Goal: Information Seeking & Learning: Learn about a topic

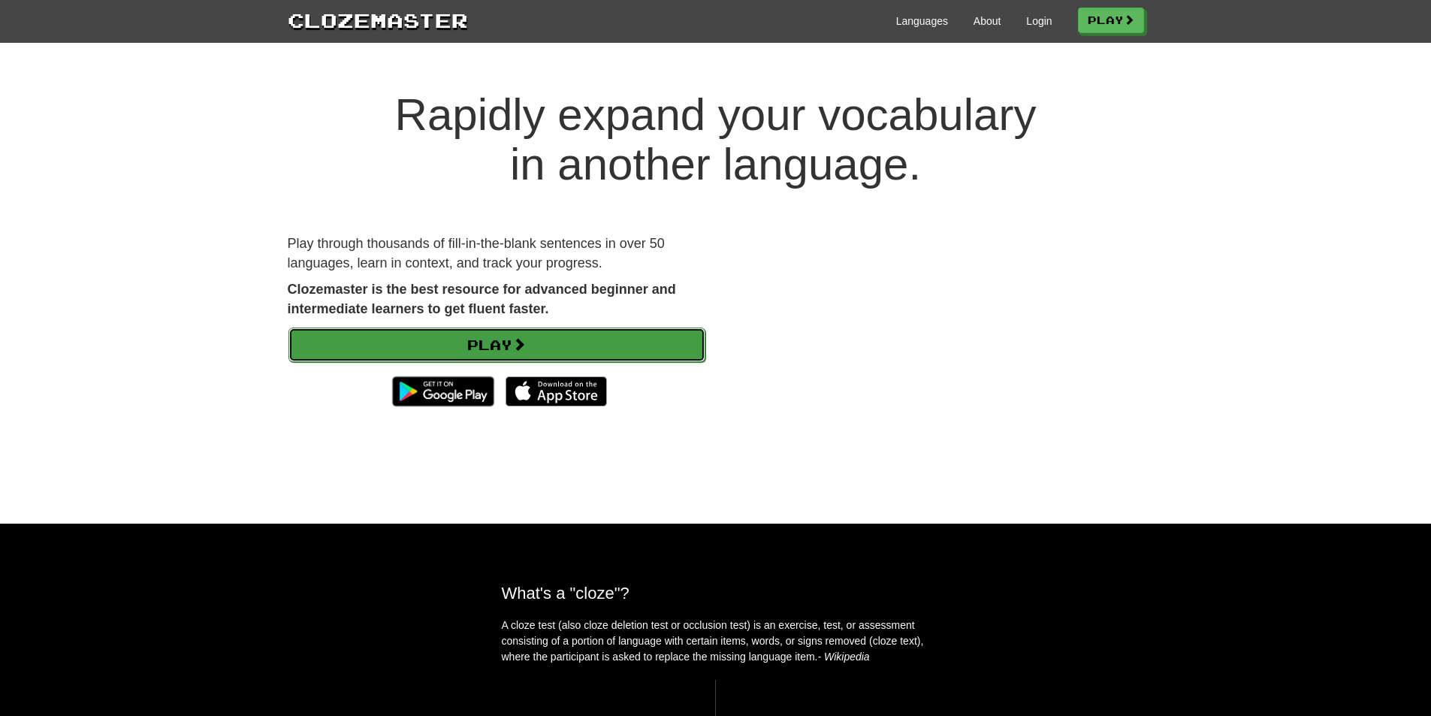
click at [484, 346] on link "Play" at bounding box center [497, 345] width 417 height 35
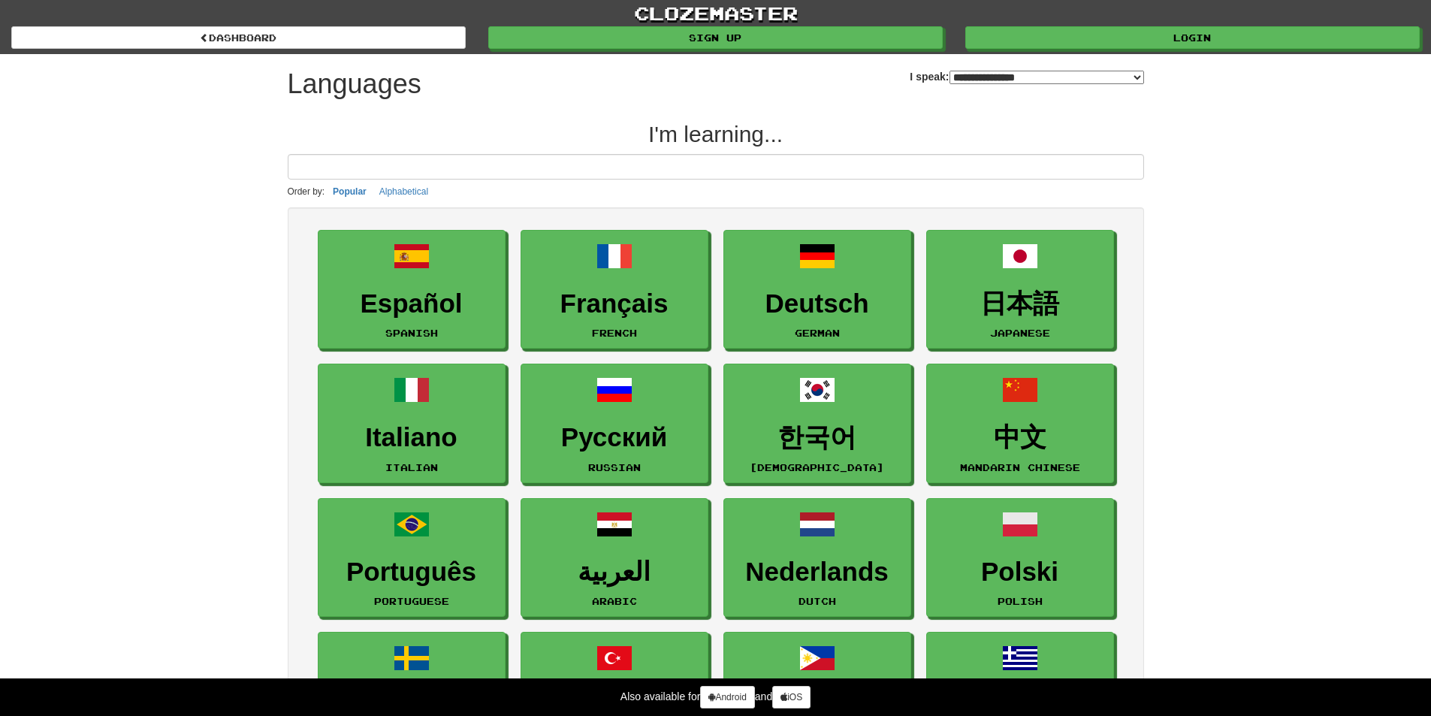
select select "*******"
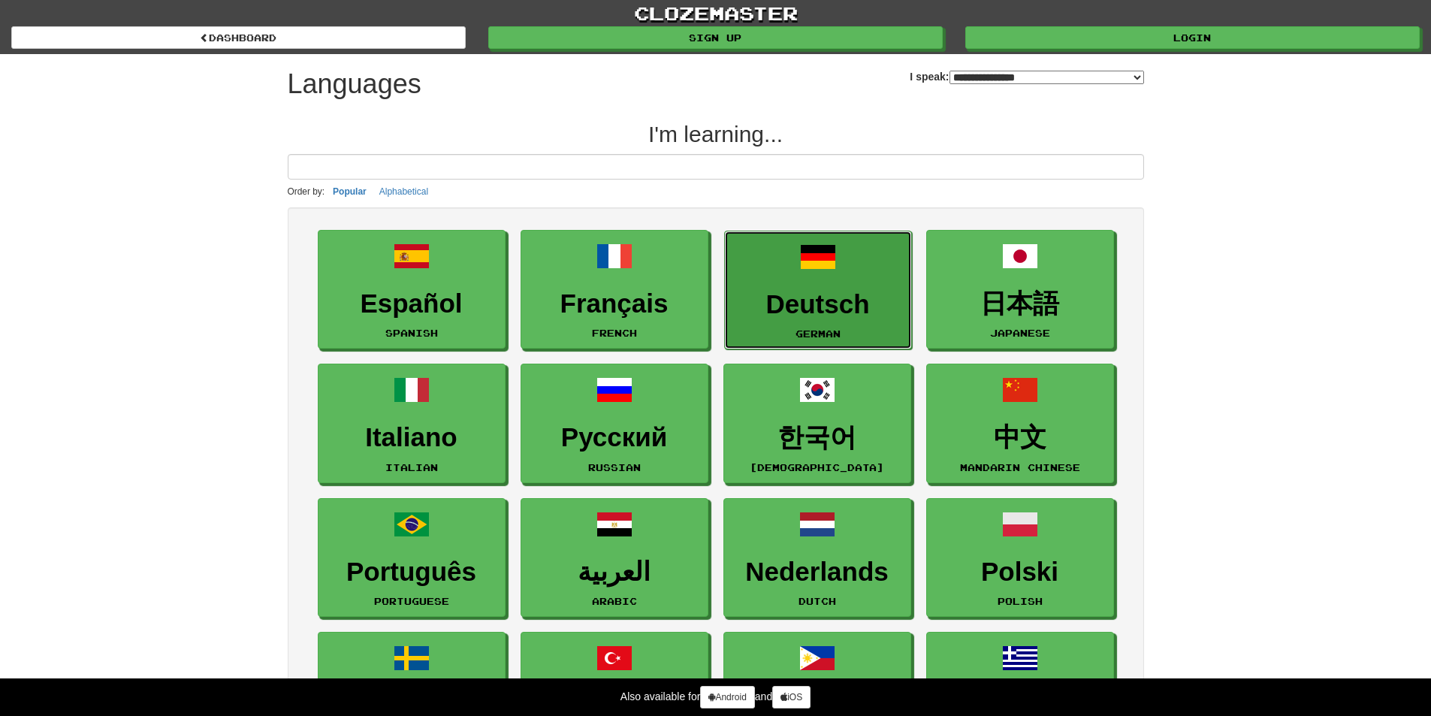
click at [835, 328] on link "Deutsch German" at bounding box center [818, 290] width 188 height 119
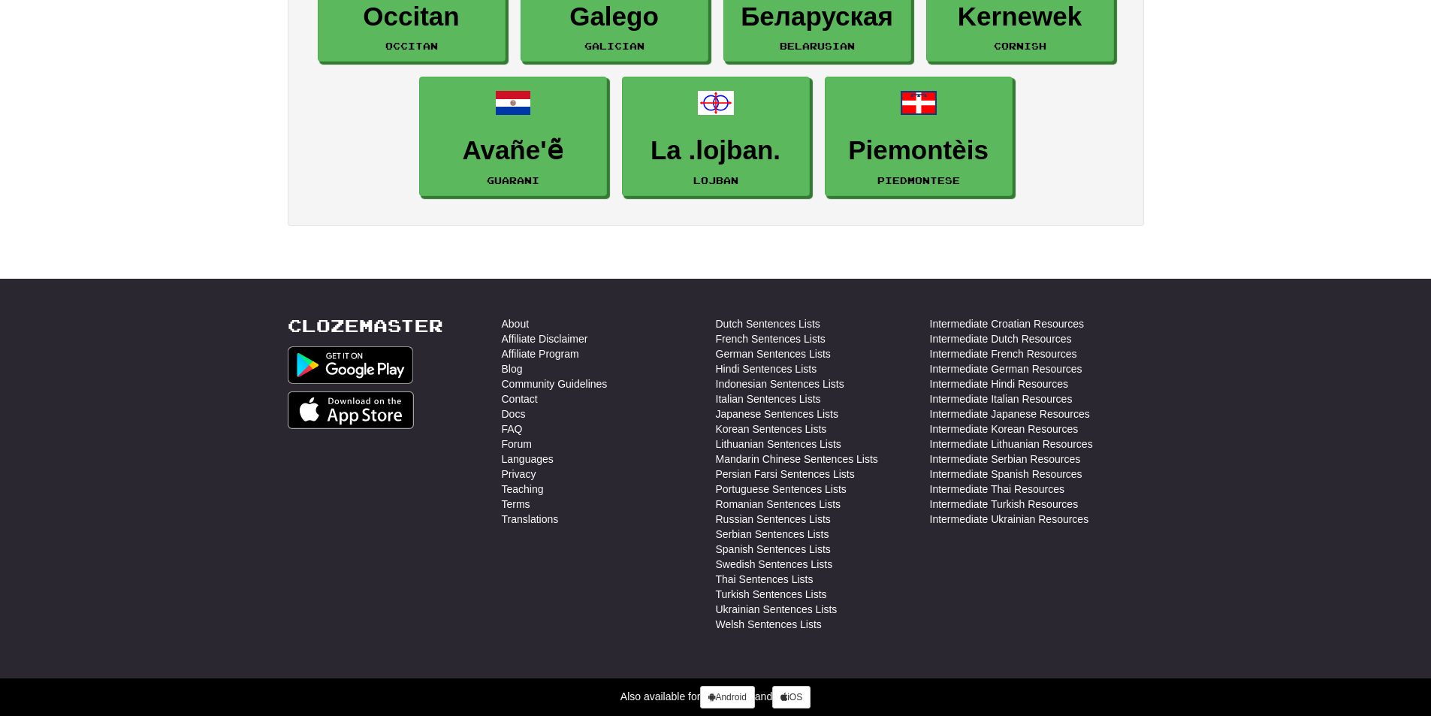
scroll to position [2491, 0]
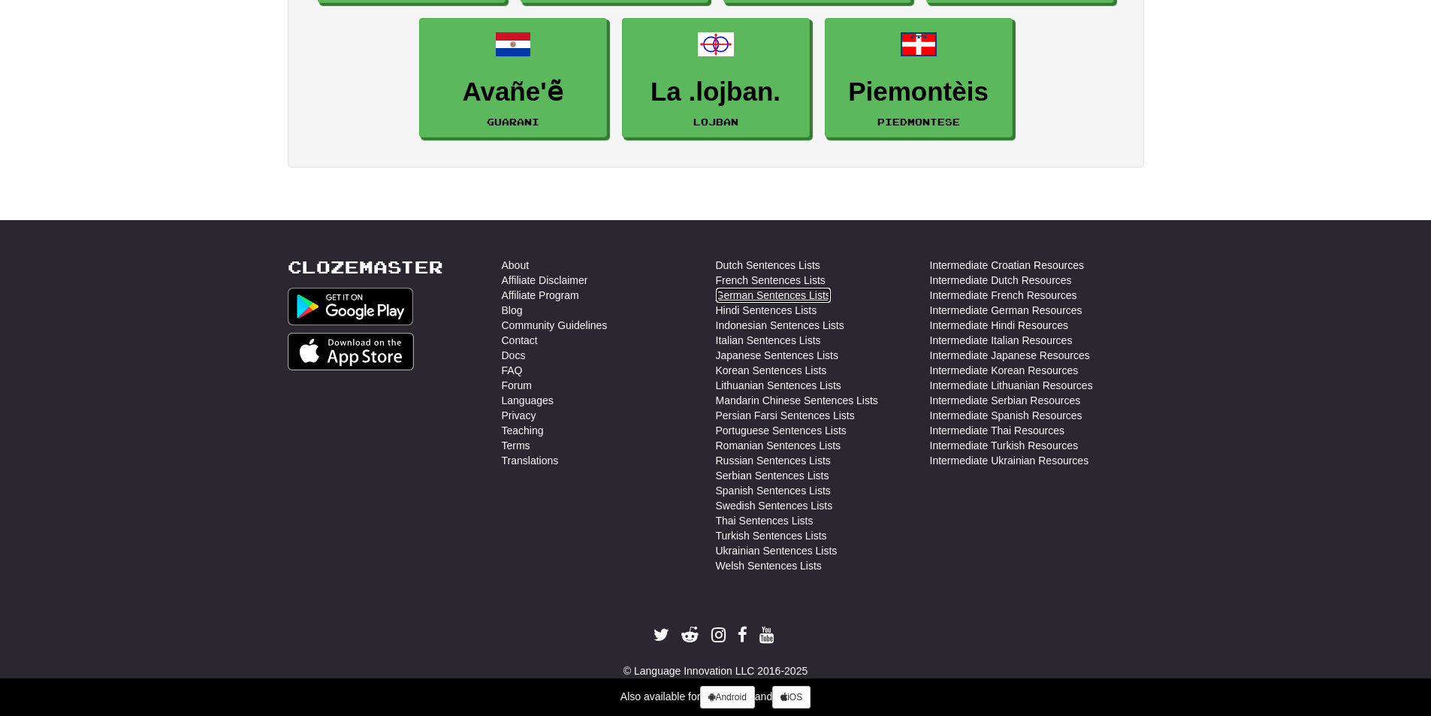
click at [776, 297] on link "German Sentences Lists" at bounding box center [773, 295] width 115 height 15
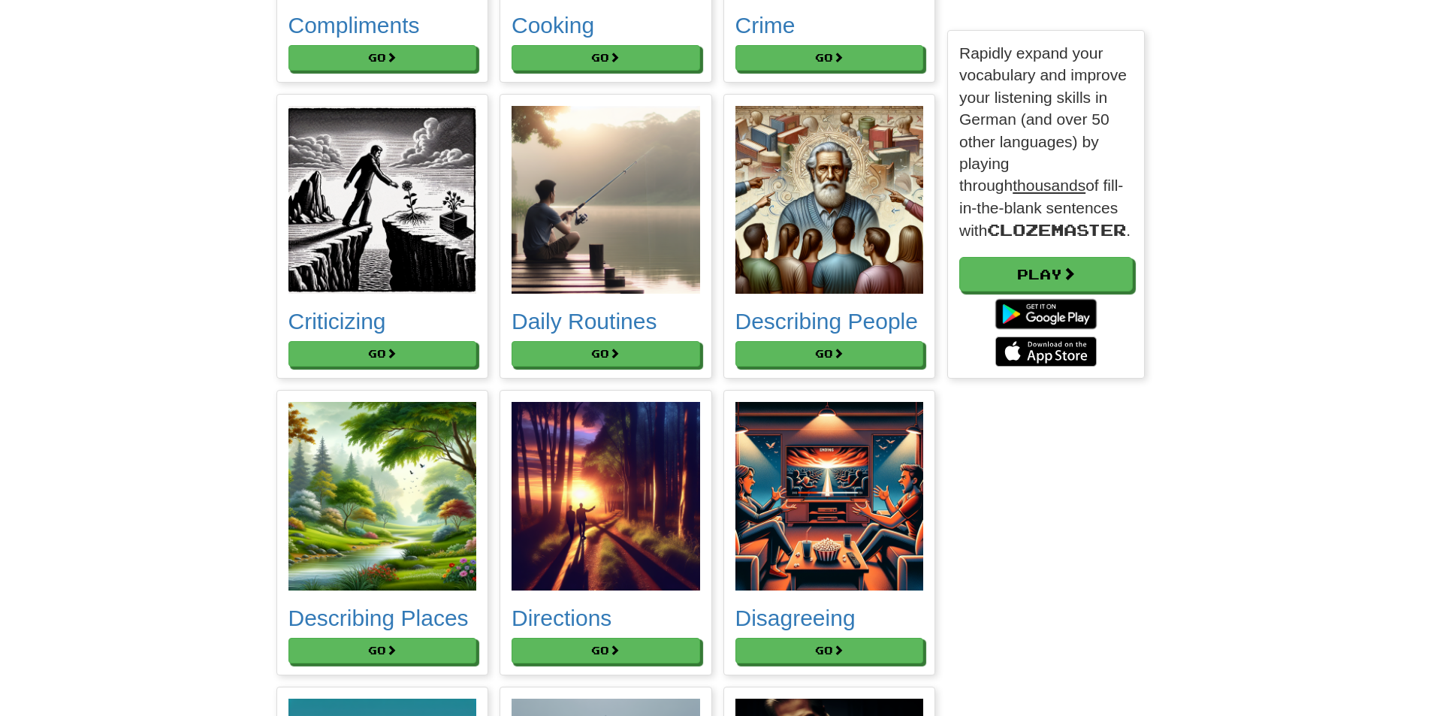
scroll to position [2531, 0]
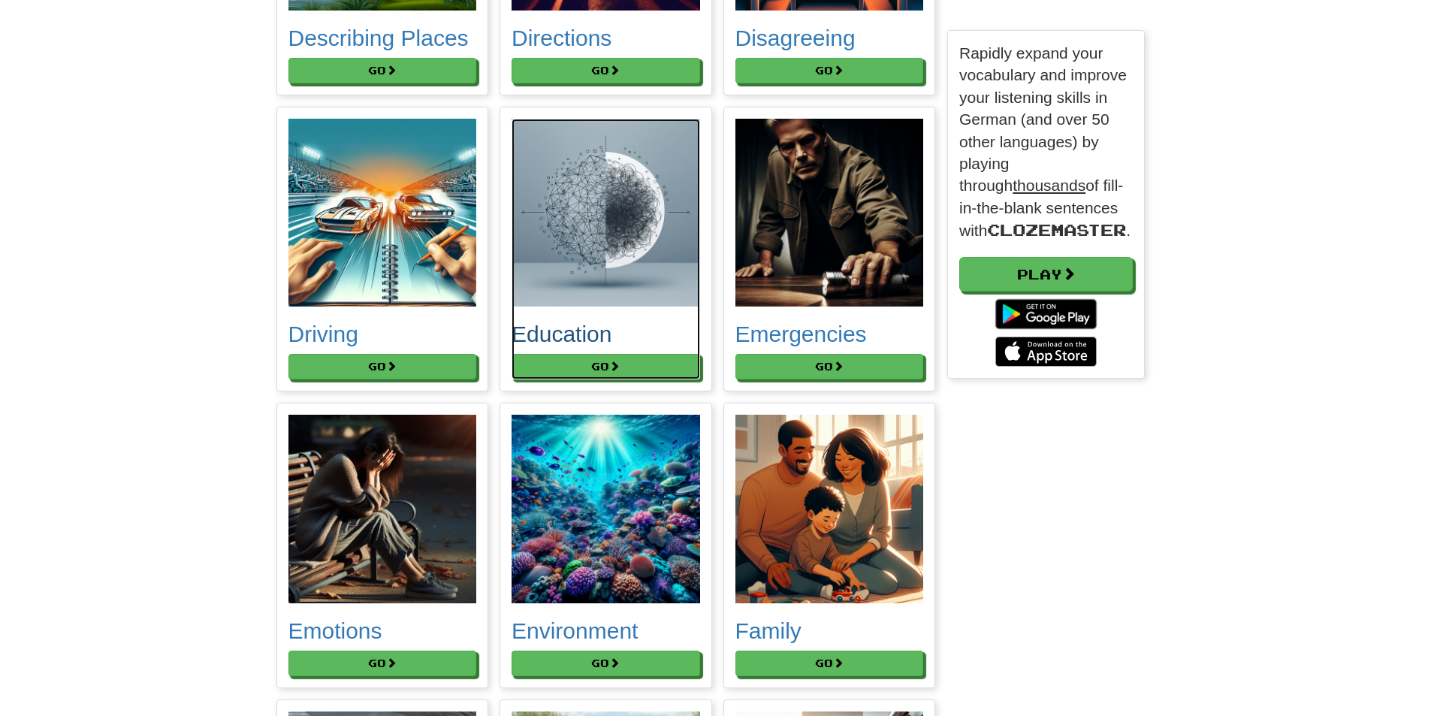
click at [585, 334] on h2 "Education" at bounding box center [606, 334] width 189 height 25
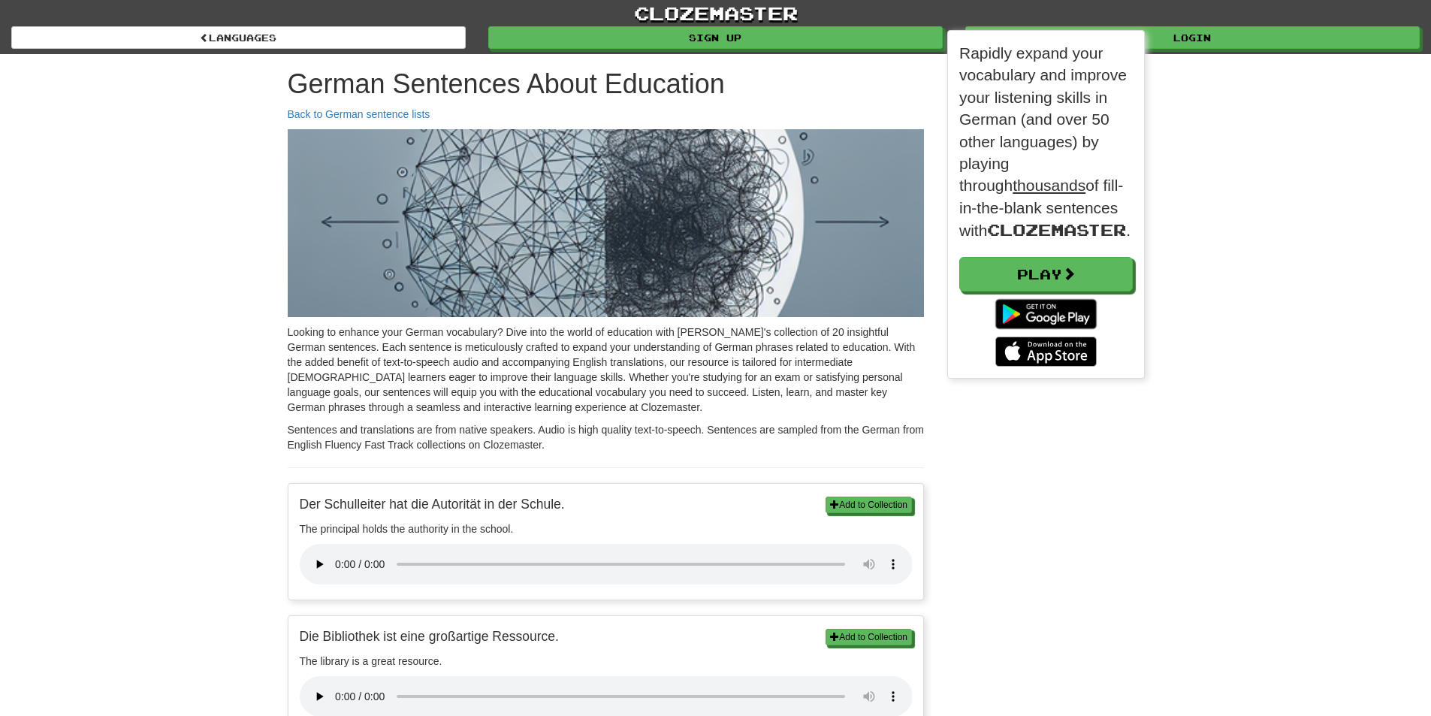
scroll to position [348, 197]
